Goal: Navigation & Orientation: Find specific page/section

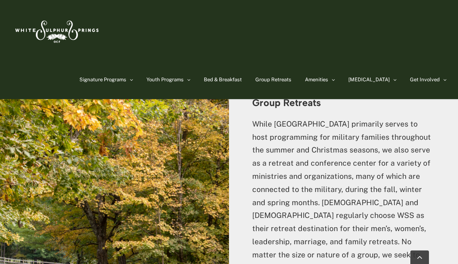
scroll to position [2044, 0]
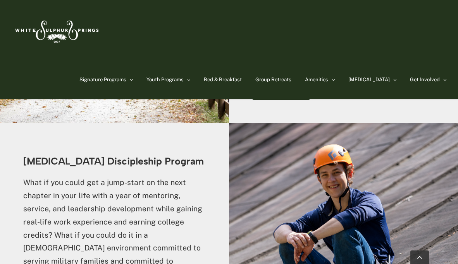
click at [63, 30] on img at bounding box center [56, 30] width 89 height 36
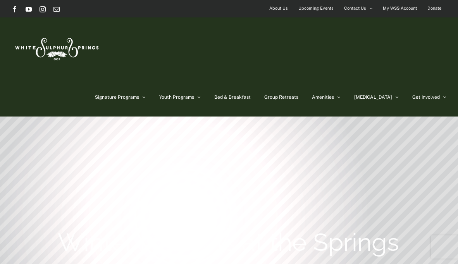
click at [279, 6] on span "About Us" at bounding box center [279, 8] width 19 height 11
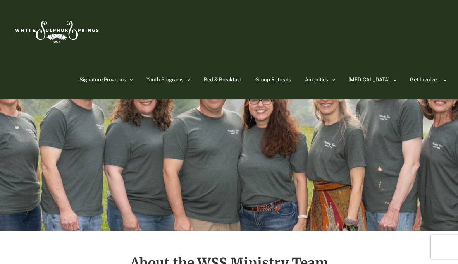
scroll to position [32, 0]
